Goal: Find contact information: Find contact information

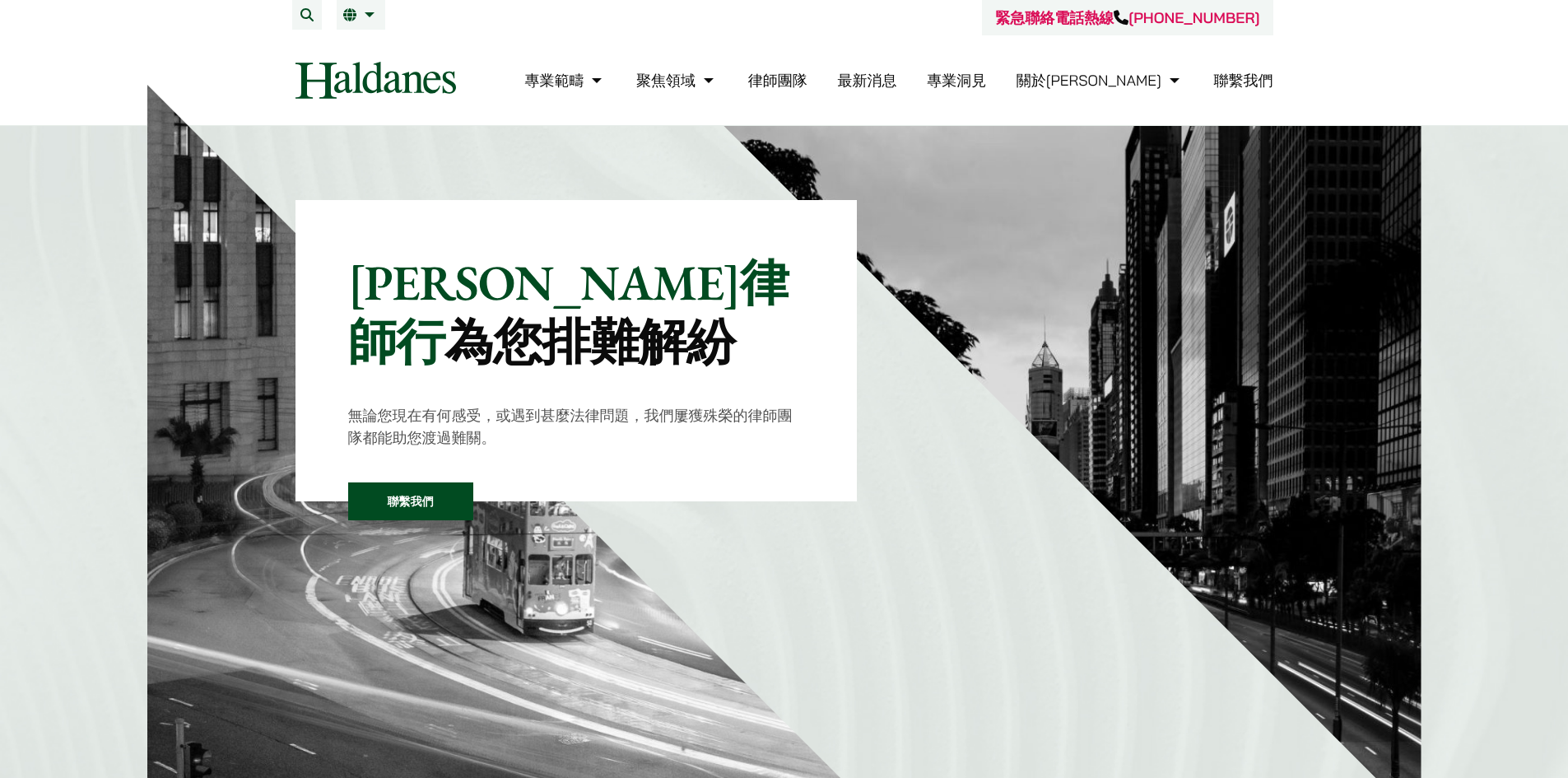
click at [1226, 73] on link "聯繫我們" at bounding box center [1244, 80] width 59 height 19
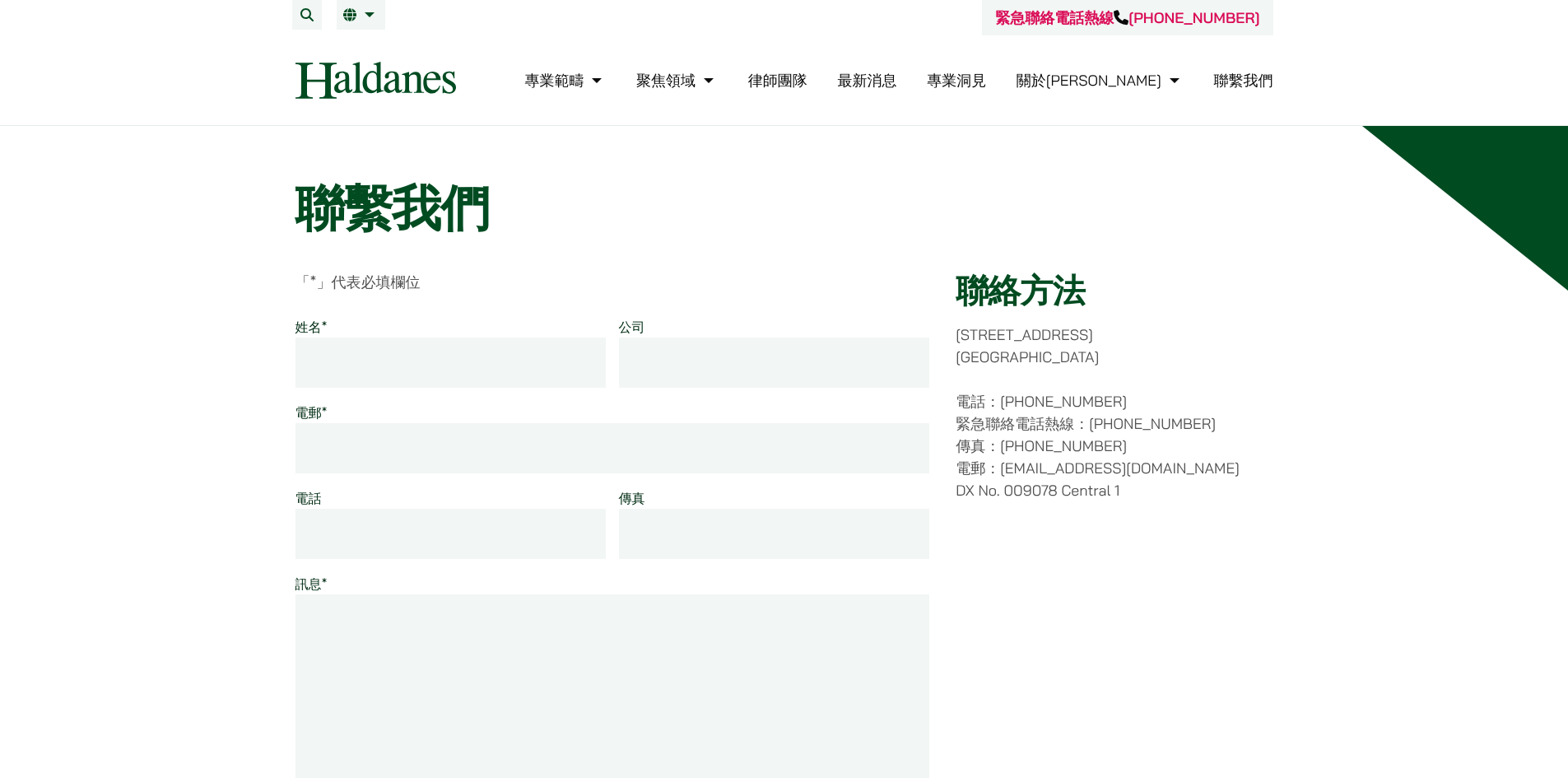
click at [301, 75] on img at bounding box center [376, 80] width 160 height 37
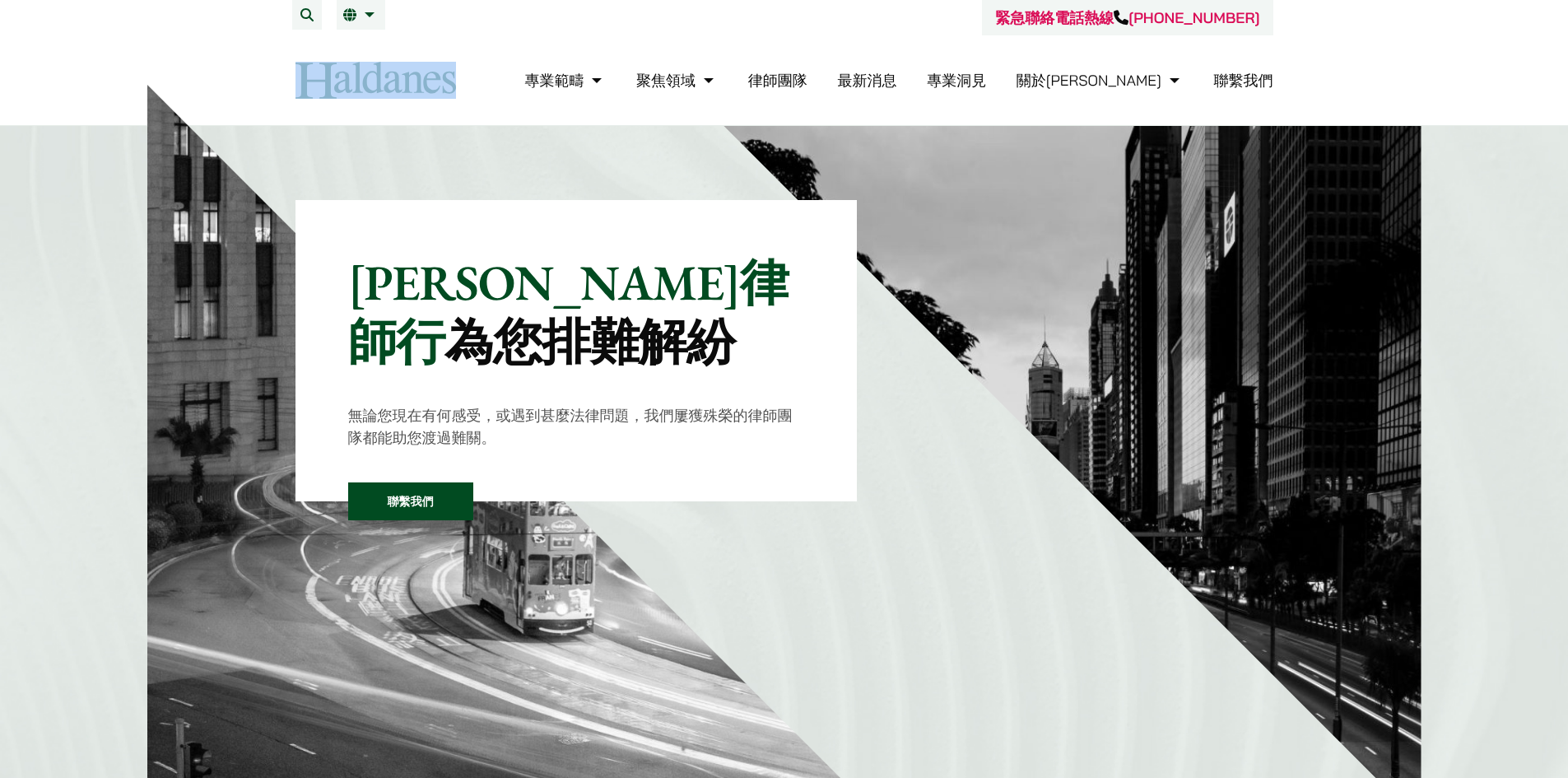
drag, startPoint x: 470, startPoint y: 68, endPoint x: 302, endPoint y: 66, distance: 168.0
click at [302, 66] on div "專業範疇 反壟斷和競爭法 民事訴訟及爭議解決 公司及商業業務 刑事辯護 欺詐、資產追踪和追討 知識產權 婚姻及家事法 傳媒、娛樂及體育事務 私人客戶 物業及物…" at bounding box center [784, 80] width 1006 height 37
copy div
drag, startPoint x: 386, startPoint y: 499, endPoint x: 420, endPoint y: 493, distance: 34.5
click at [386, 499] on link "聯繫我們" at bounding box center [410, 501] width 125 height 38
